Goal: Task Accomplishment & Management: Manage account settings

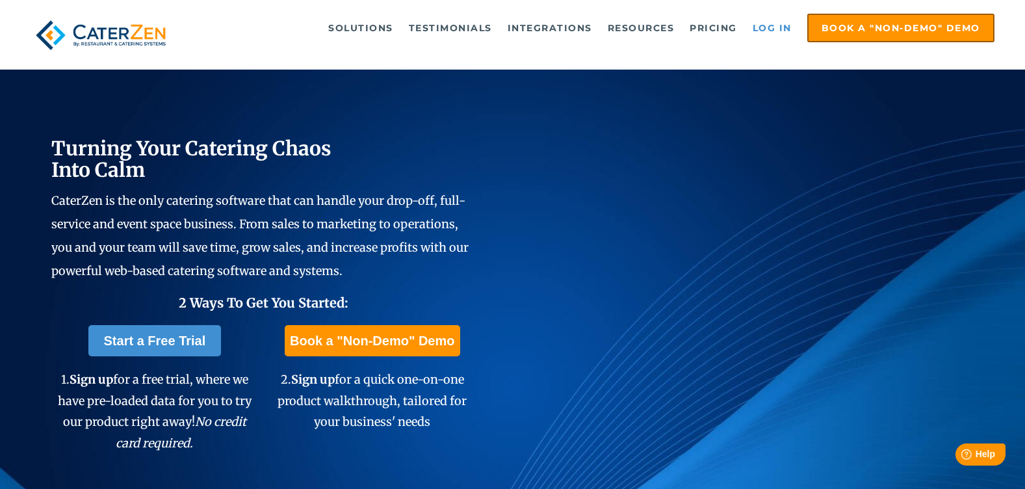
click at [782, 20] on link "Log in" at bounding box center [772, 28] width 52 height 26
click at [772, 22] on link "Log in" at bounding box center [772, 28] width 52 height 26
click at [780, 28] on link "Log in" at bounding box center [772, 28] width 52 height 26
